Goal: Task Accomplishment & Management: Manage account settings

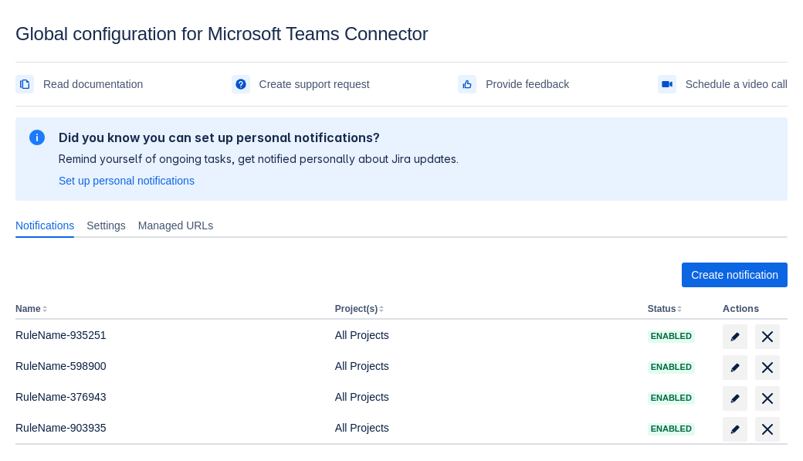
click at [734, 275] on span "Create notification" at bounding box center [734, 274] width 87 height 25
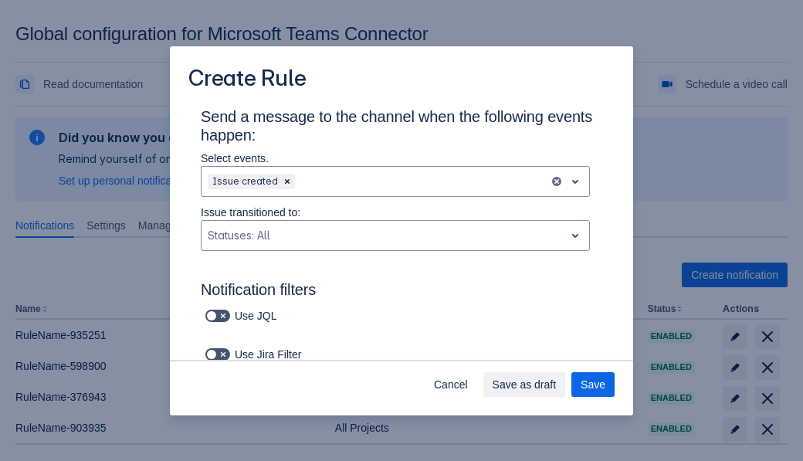
type input "RuleName-419394New Rule (5)"
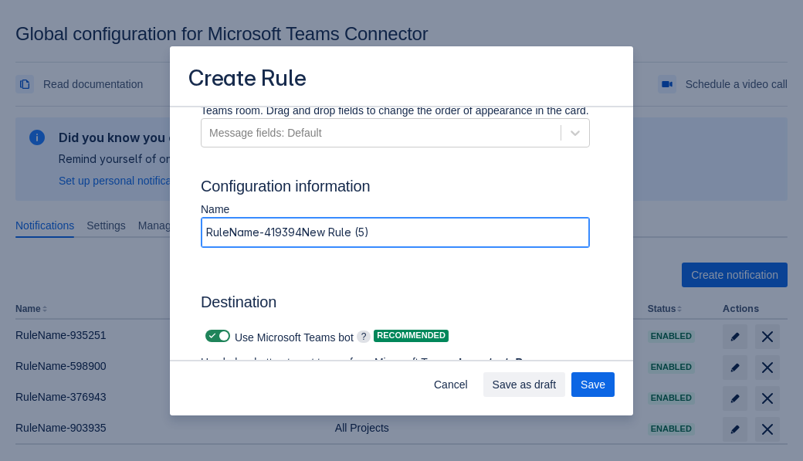
scroll to position [1109, 0]
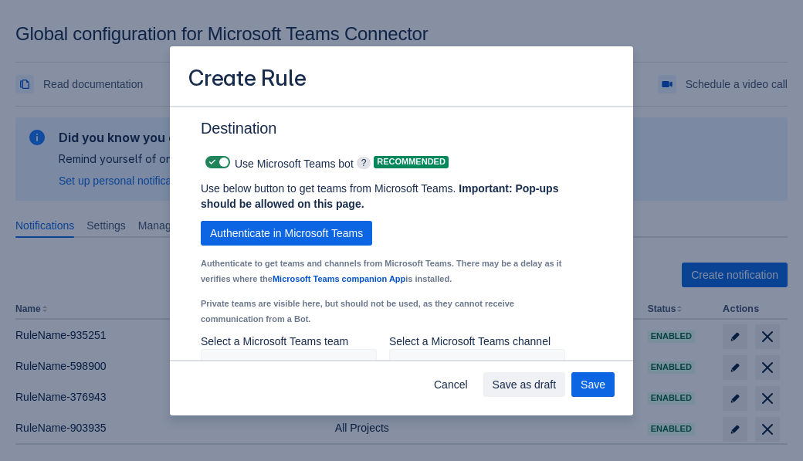
click at [286, 221] on span "Authenticate in Microsoft Teams" at bounding box center [286, 233] width 153 height 25
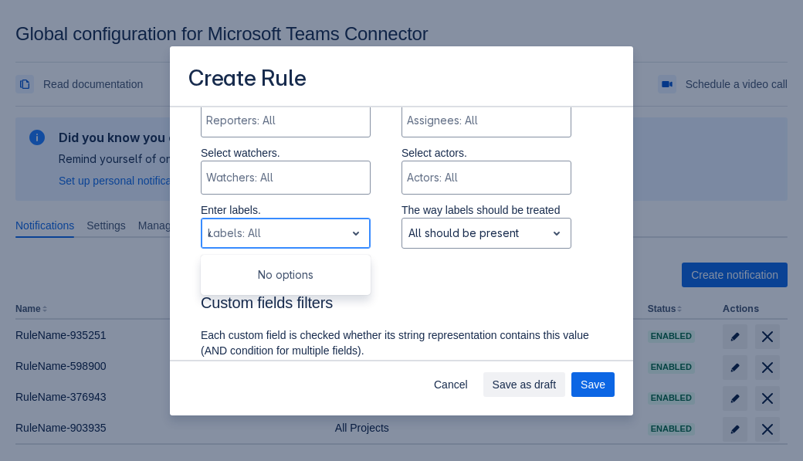
type input "419394_label"
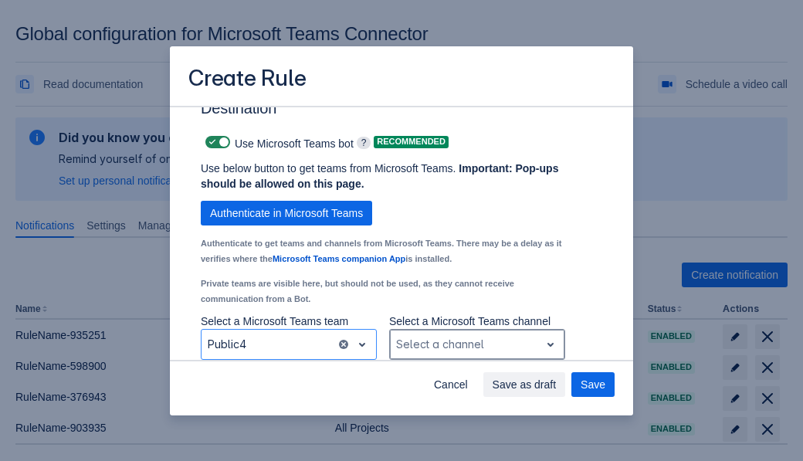
click at [476, 344] on div "Scrollable content" at bounding box center [464, 344] width 137 height 19
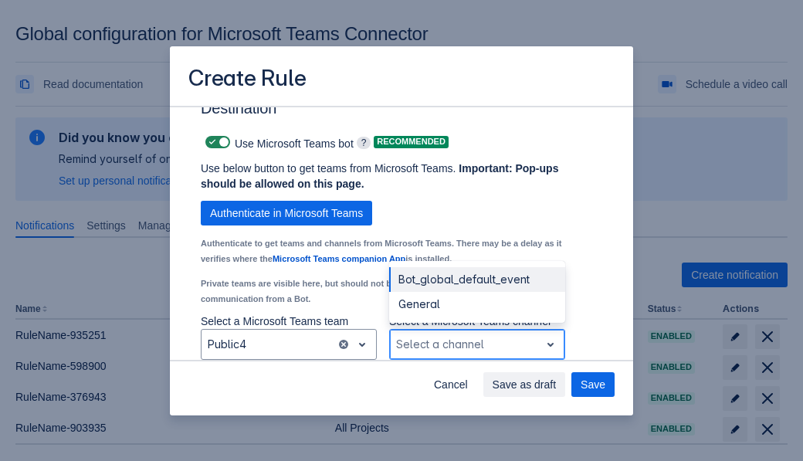
click at [476, 279] on div "Bot_global_default_event" at bounding box center [477, 279] width 176 height 25
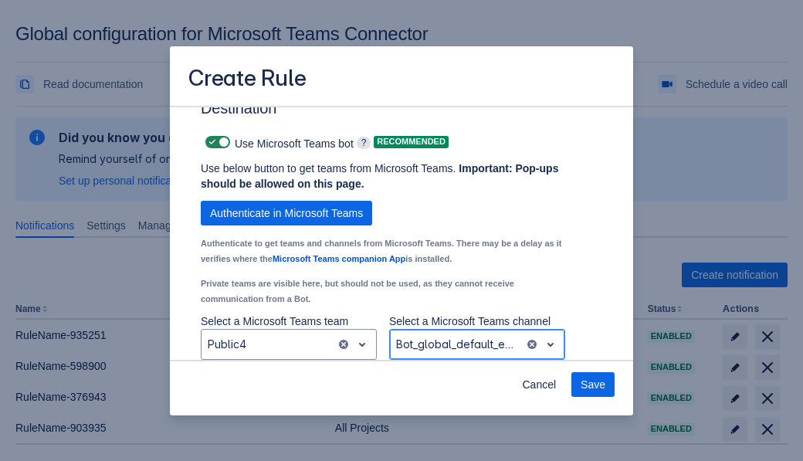
click at [593, 384] on span "Save" at bounding box center [593, 384] width 25 height 25
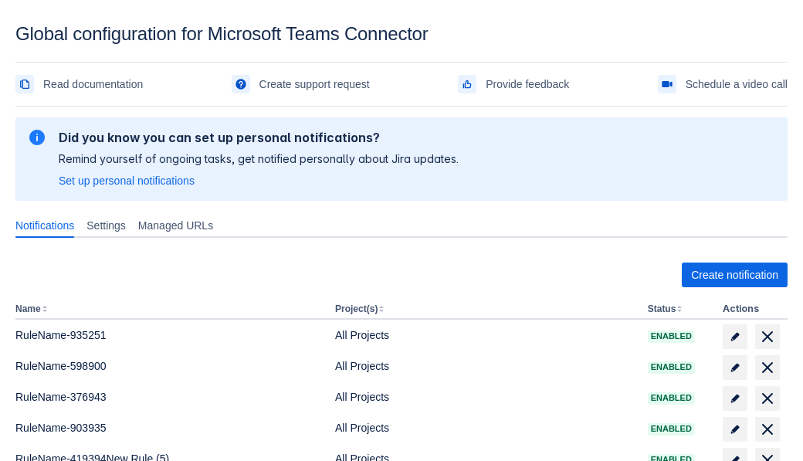
click at [767, 451] on span "delete" at bounding box center [767, 460] width 19 height 19
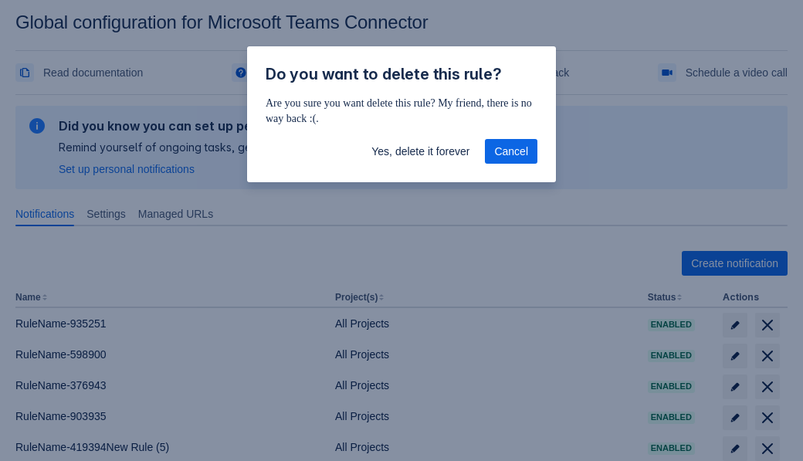
click at [420, 151] on span "Yes, delete it forever" at bounding box center [420, 151] width 98 height 25
